Goal: Task Accomplishment & Management: Use online tool/utility

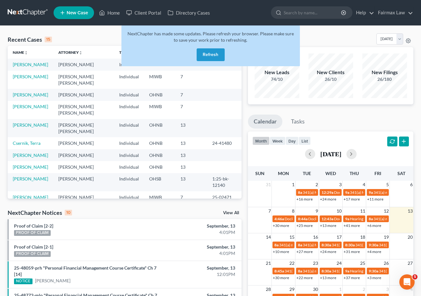
click at [217, 55] on button "Refresh" at bounding box center [211, 54] width 28 height 13
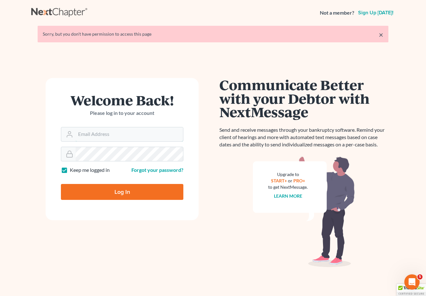
type input "nathalia@fairmaxlaw.com"
click at [122, 192] on input "Log In" at bounding box center [122, 192] width 122 height 16
type input "Thinking..."
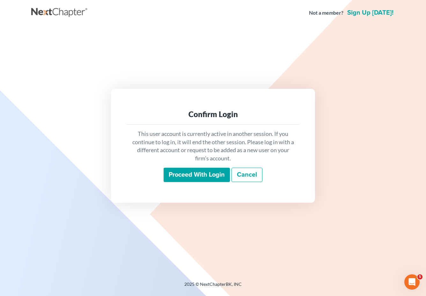
click at [225, 180] on input "Proceed with login" at bounding box center [196, 175] width 66 height 15
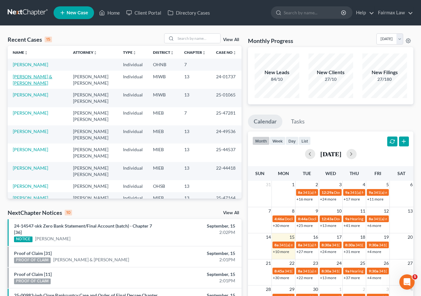
click at [52, 76] on link "[PERSON_NAME] & [PERSON_NAME]" at bounding box center [33, 80] width 40 height 12
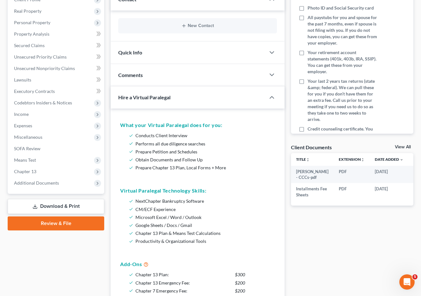
scroll to position [108, 0]
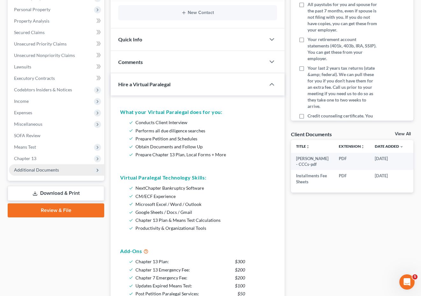
click at [97, 169] on icon at bounding box center [97, 170] width 5 height 5
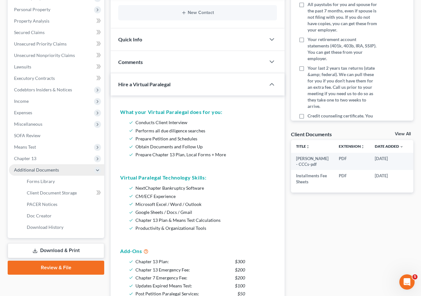
click at [403, 136] on link "View All" at bounding box center [403, 134] width 16 height 4
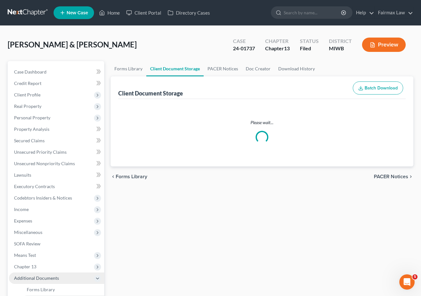
select select "4"
select select "1"
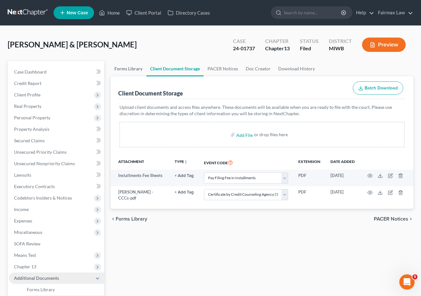
click at [134, 68] on link "Forms Library" at bounding box center [129, 68] width 36 height 15
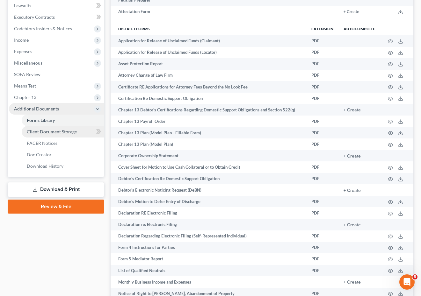
scroll to position [182, 0]
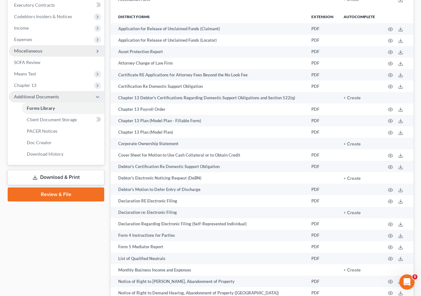
click at [96, 51] on icon at bounding box center [97, 51] width 5 height 5
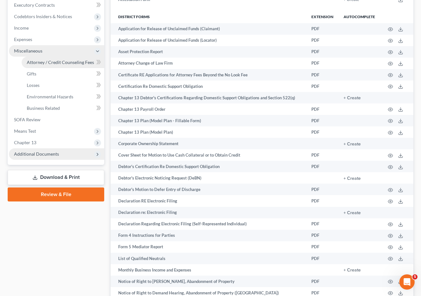
click at [83, 64] on span "Attorney / Credit Counseling Fees" at bounding box center [60, 62] width 67 height 5
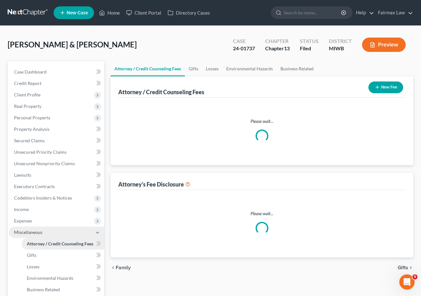
select select "3"
